Goal: Information Seeking & Learning: Learn about a topic

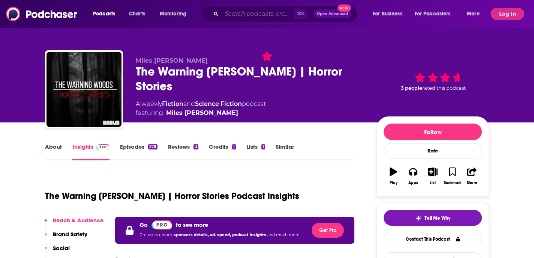
click at [237, 16] on input "Search podcasts, credits, & more..." at bounding box center [258, 14] width 72 height 12
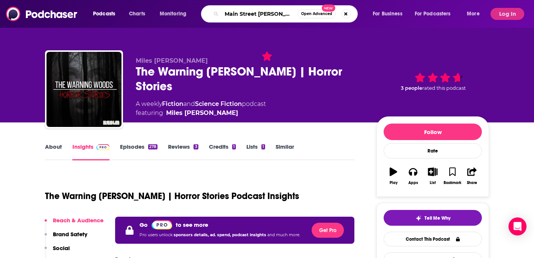
type input "Main Street Vegan"
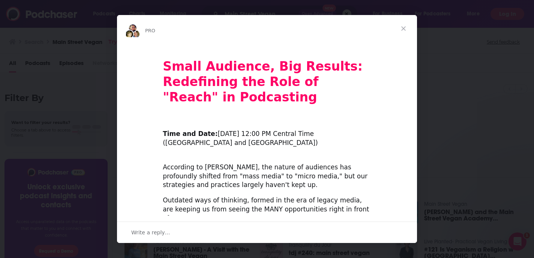
click at [404, 27] on span "Close" at bounding box center [403, 28] width 27 height 27
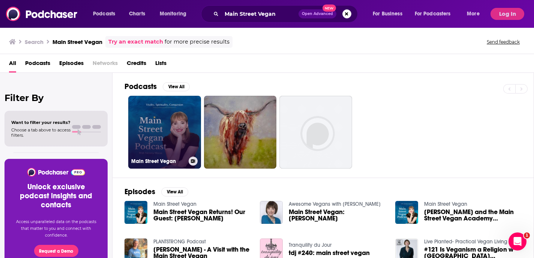
click at [172, 134] on link "Main Street Vegan" at bounding box center [164, 132] width 73 height 73
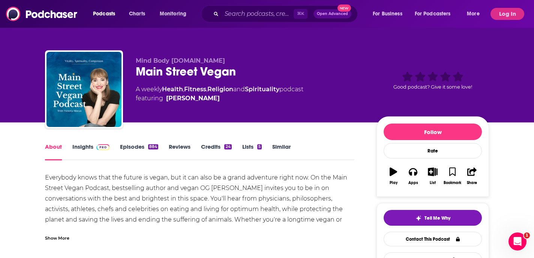
click at [85, 148] on link "Insights" at bounding box center [90, 151] width 37 height 17
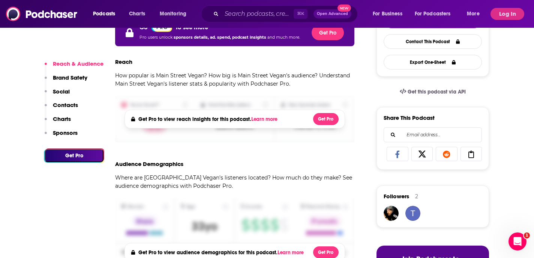
scroll to position [198, 0]
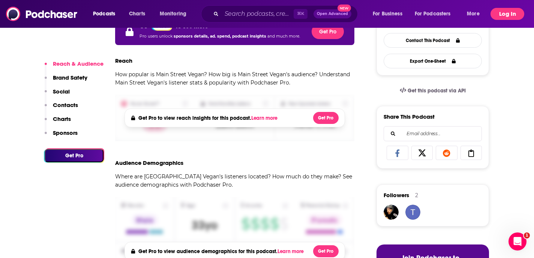
click at [507, 17] on button "Log In" at bounding box center [508, 14] width 34 height 12
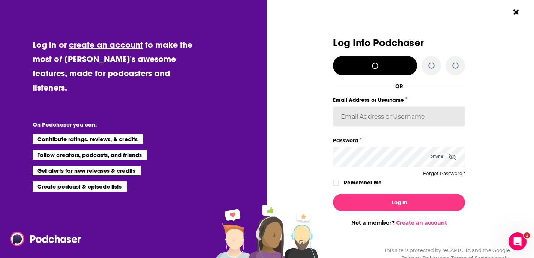
type input "JHPublicRelations"
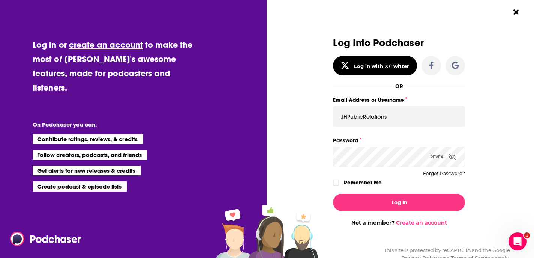
click at [453, 156] on icon "Dialog" at bounding box center [453, 157] width 8 height 6
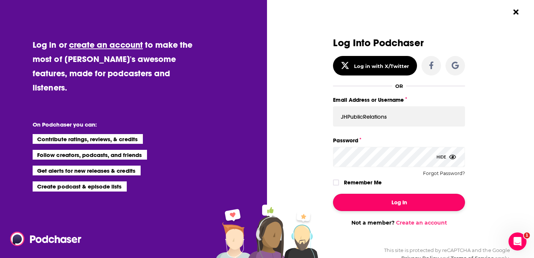
click at [405, 201] on button "Log In" at bounding box center [399, 202] width 132 height 17
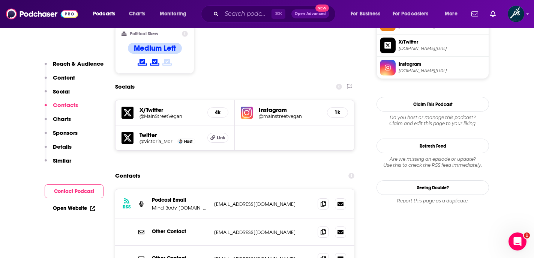
scroll to position [651, 0]
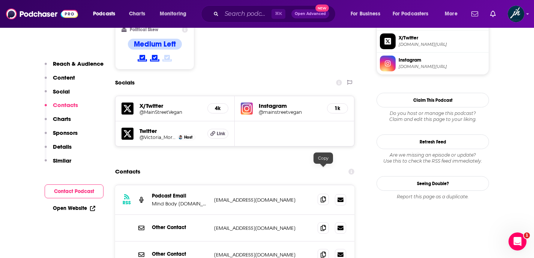
click at [323, 196] on icon at bounding box center [323, 199] width 5 height 6
